Goal: Task Accomplishment & Management: Manage account settings

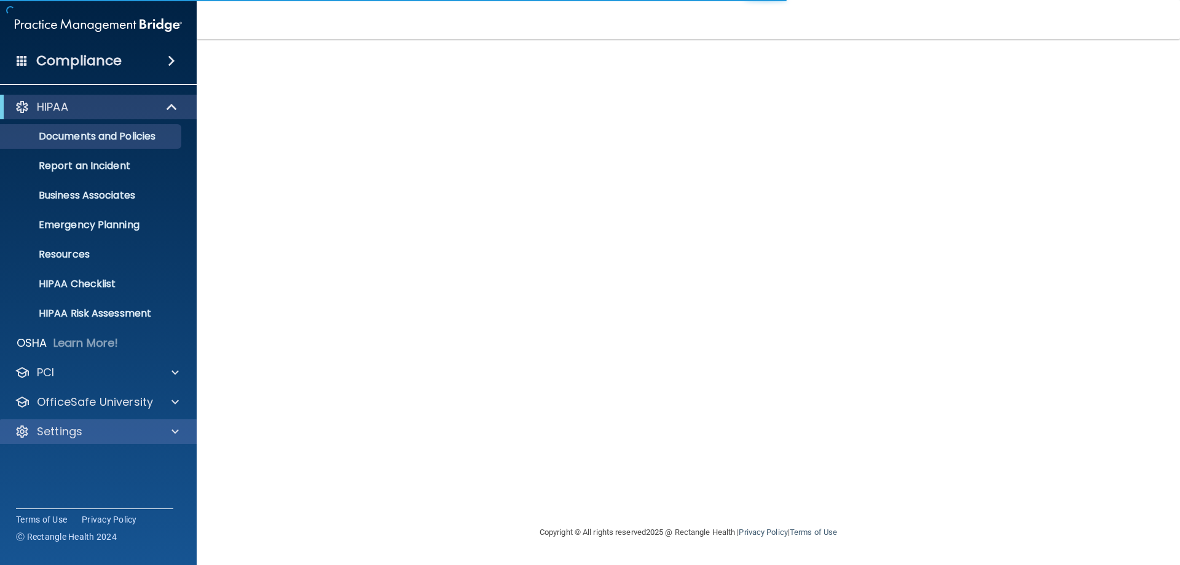
click at [58, 440] on div "Settings" at bounding box center [98, 431] width 197 height 25
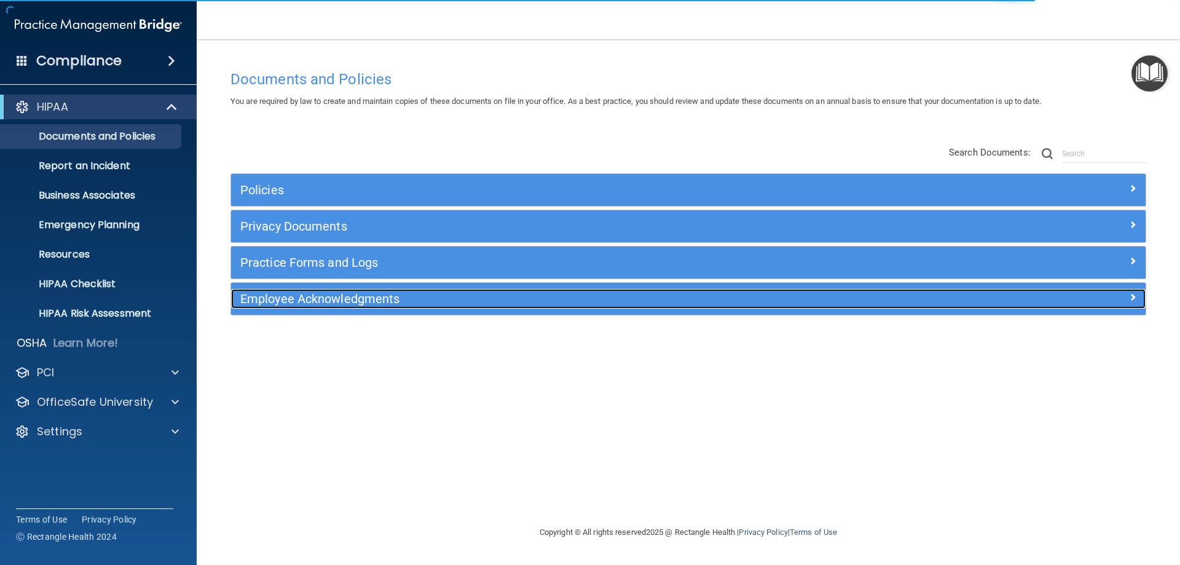
click at [294, 299] on h5 "Employee Acknowledgments" at bounding box center [573, 299] width 667 height 14
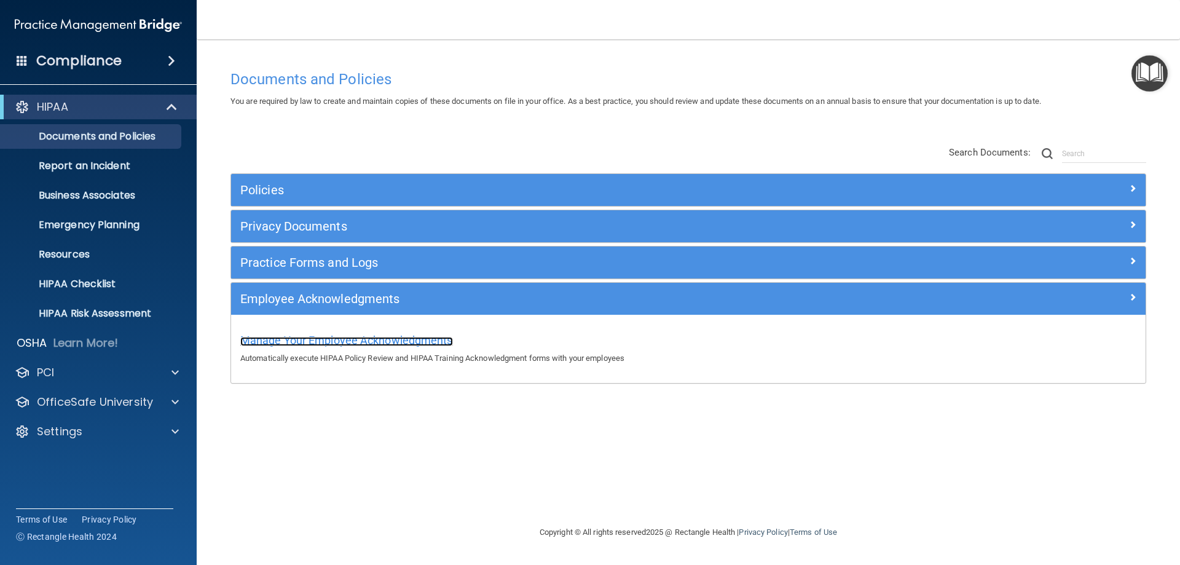
click at [324, 344] on span "Manage Your Employee Acknowledgments" at bounding box center [346, 340] width 213 height 13
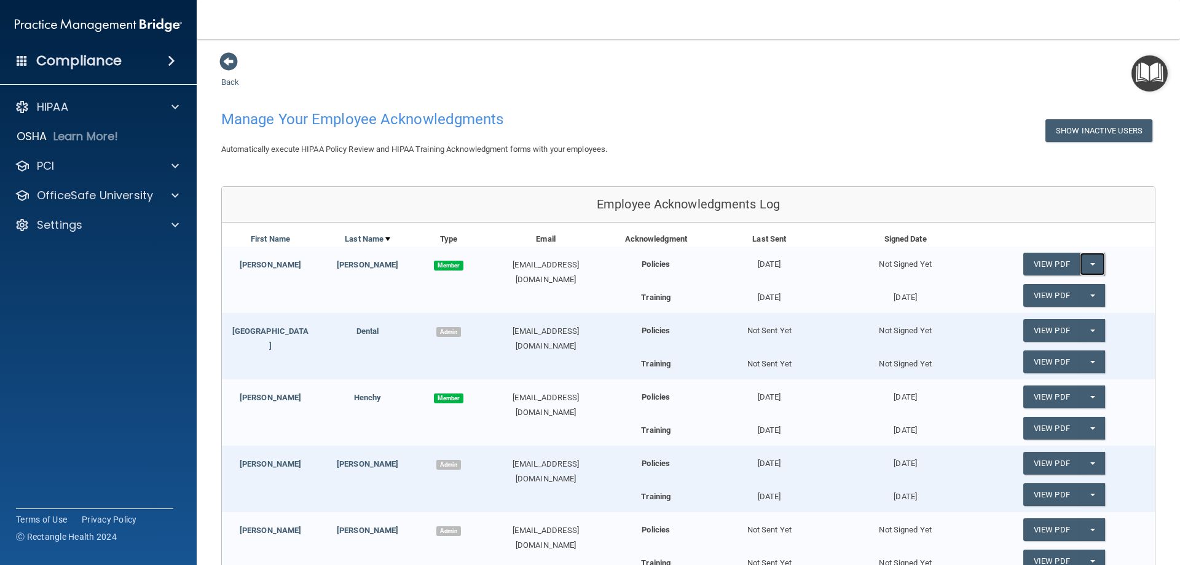
click at [1090, 265] on span "button" at bounding box center [1092, 264] width 5 height 2
click at [1077, 288] on link "Send Acknowledgment" at bounding box center [1076, 289] width 106 height 18
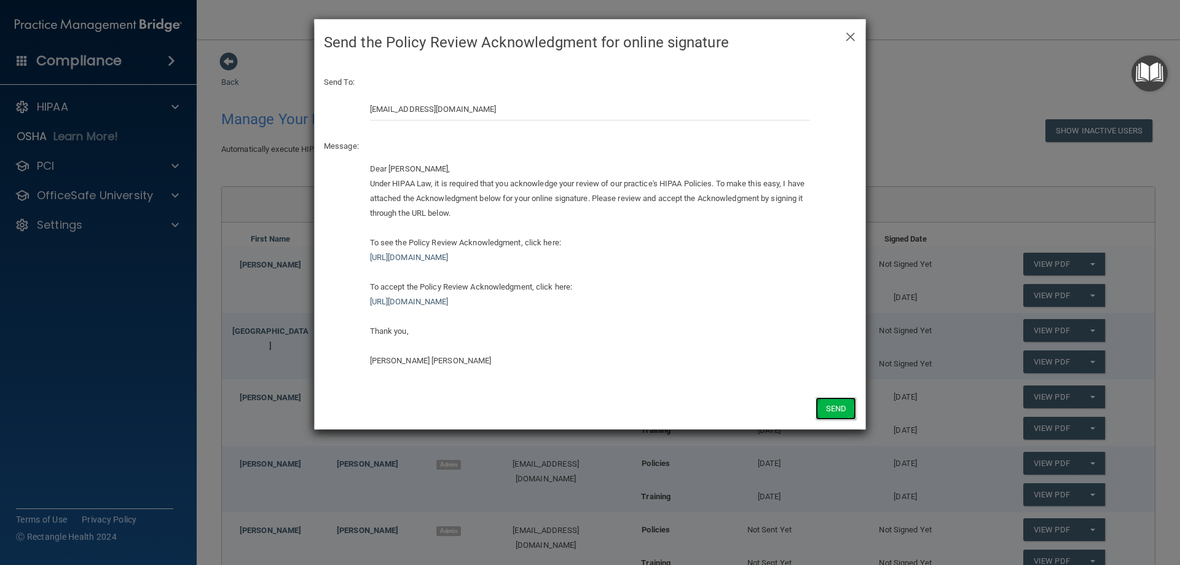
click at [838, 409] on button "Send" at bounding box center [835, 408] width 41 height 23
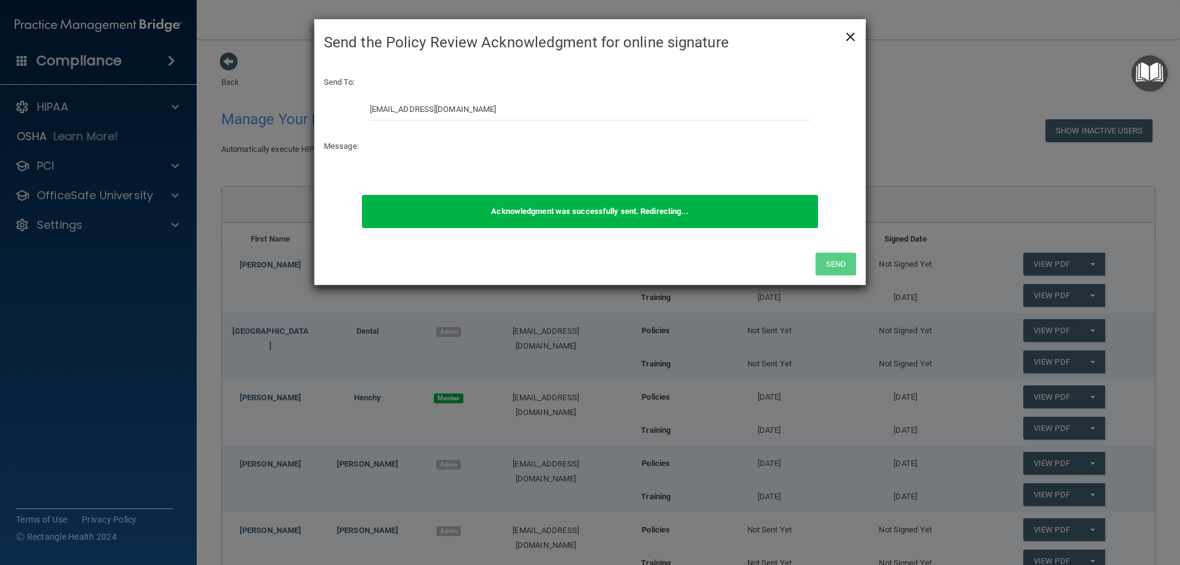
click at [854, 34] on span "×" at bounding box center [850, 35] width 11 height 25
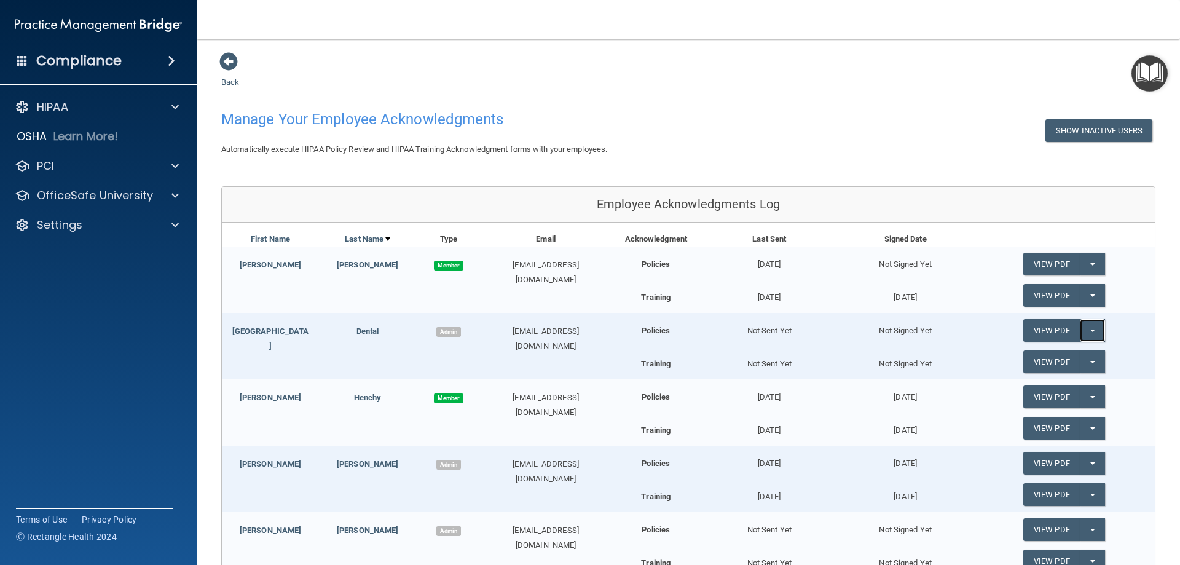
click at [1089, 331] on button "Split button!" at bounding box center [1092, 330] width 25 height 23
click at [1063, 353] on link "Send Acknowledgment" at bounding box center [1076, 355] width 106 height 18
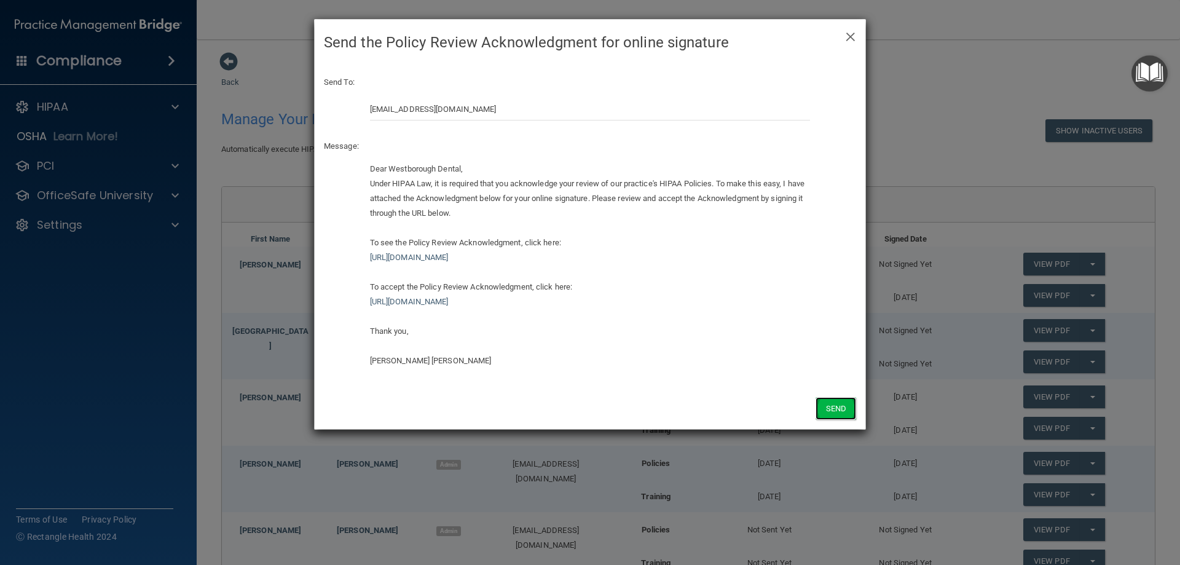
click at [833, 407] on button "Send" at bounding box center [835, 408] width 41 height 23
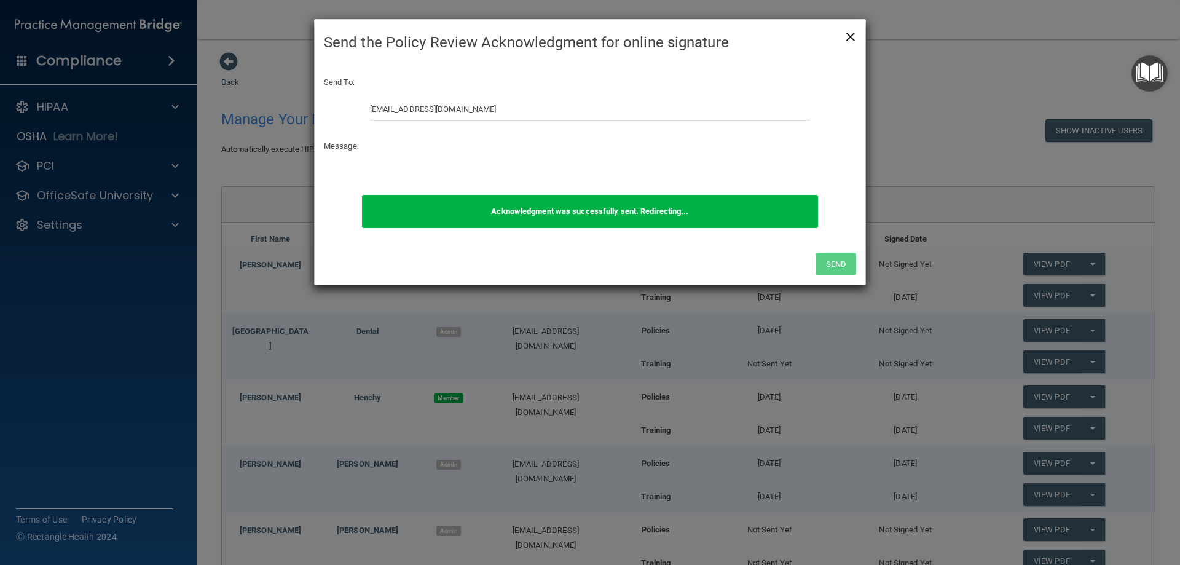
click at [852, 34] on span "×" at bounding box center [850, 35] width 11 height 25
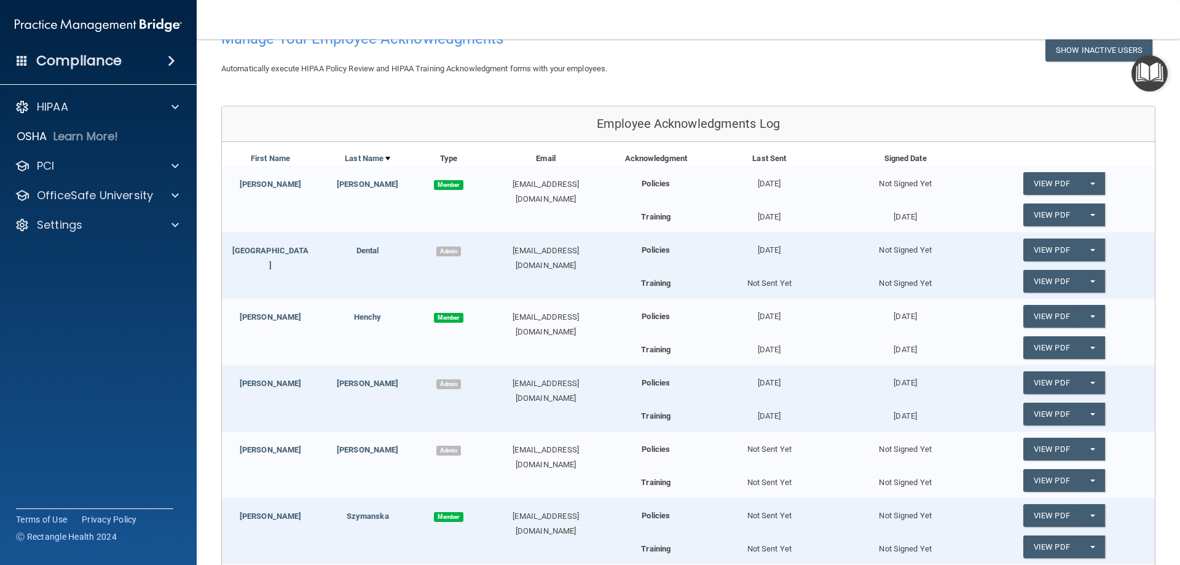
scroll to position [184, 0]
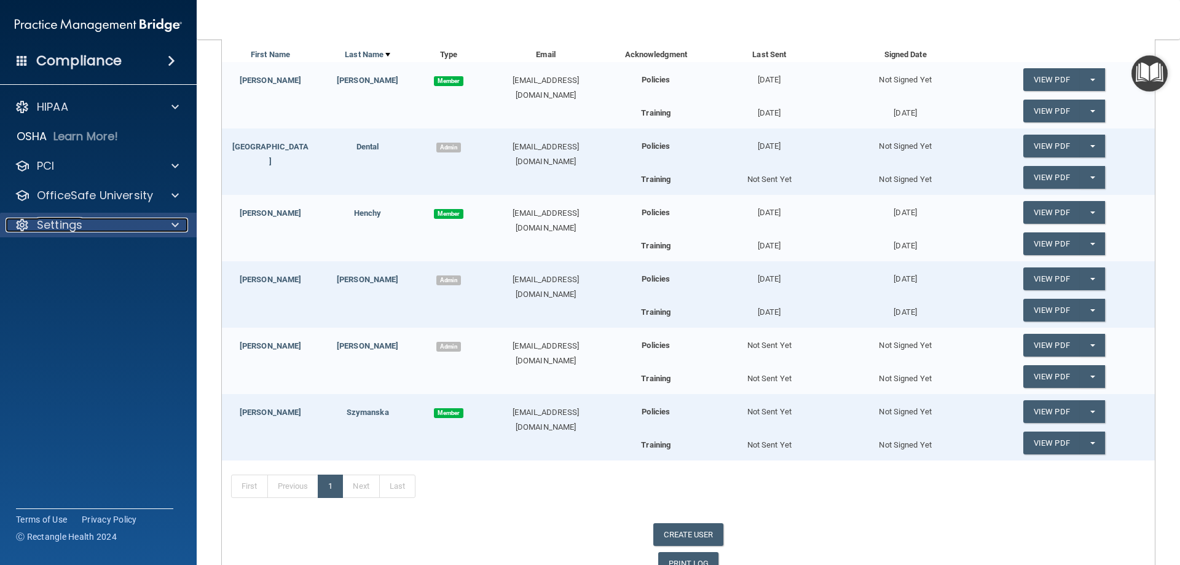
click at [62, 225] on p "Settings" at bounding box center [59, 225] width 45 height 15
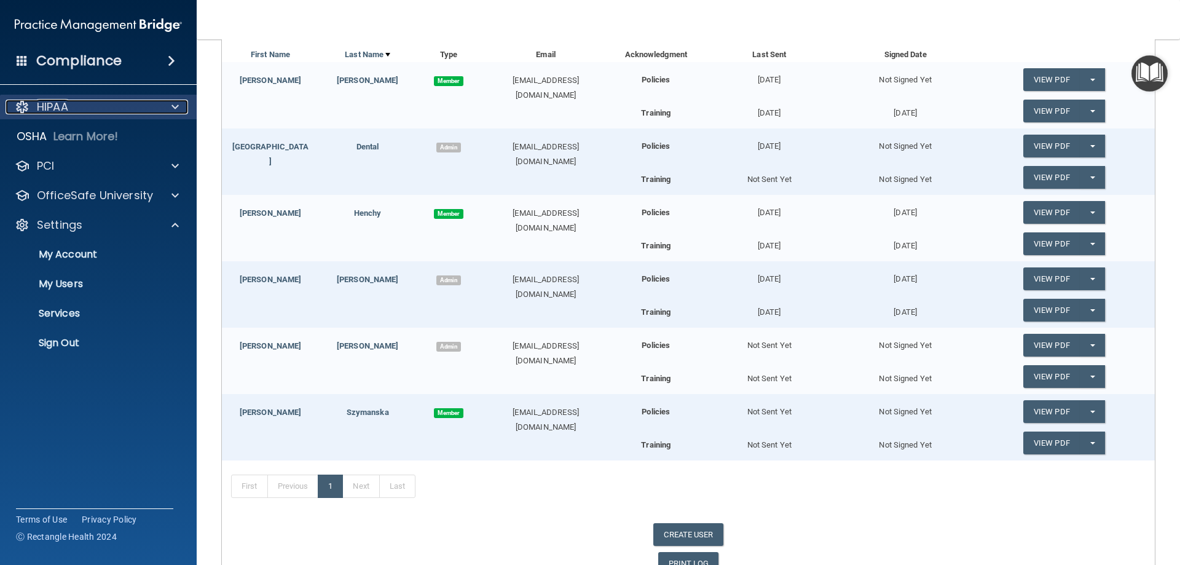
click at [56, 109] on p "HIPAA" at bounding box center [52, 107] width 31 height 15
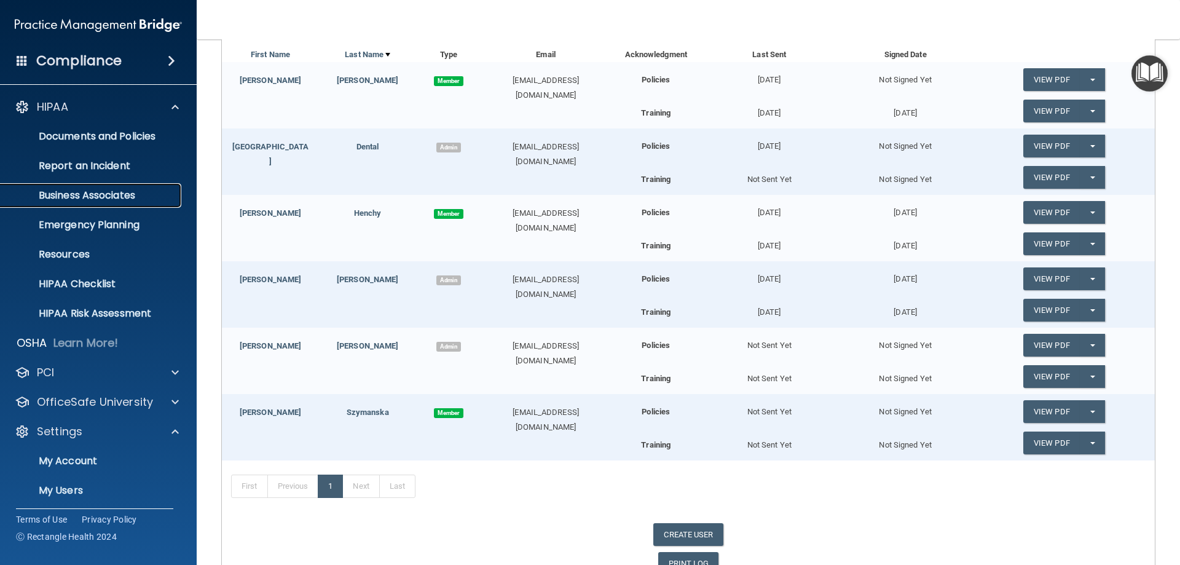
click at [65, 194] on p "Business Associates" at bounding box center [92, 195] width 168 height 12
